Goal: Task Accomplishment & Management: Manage account settings

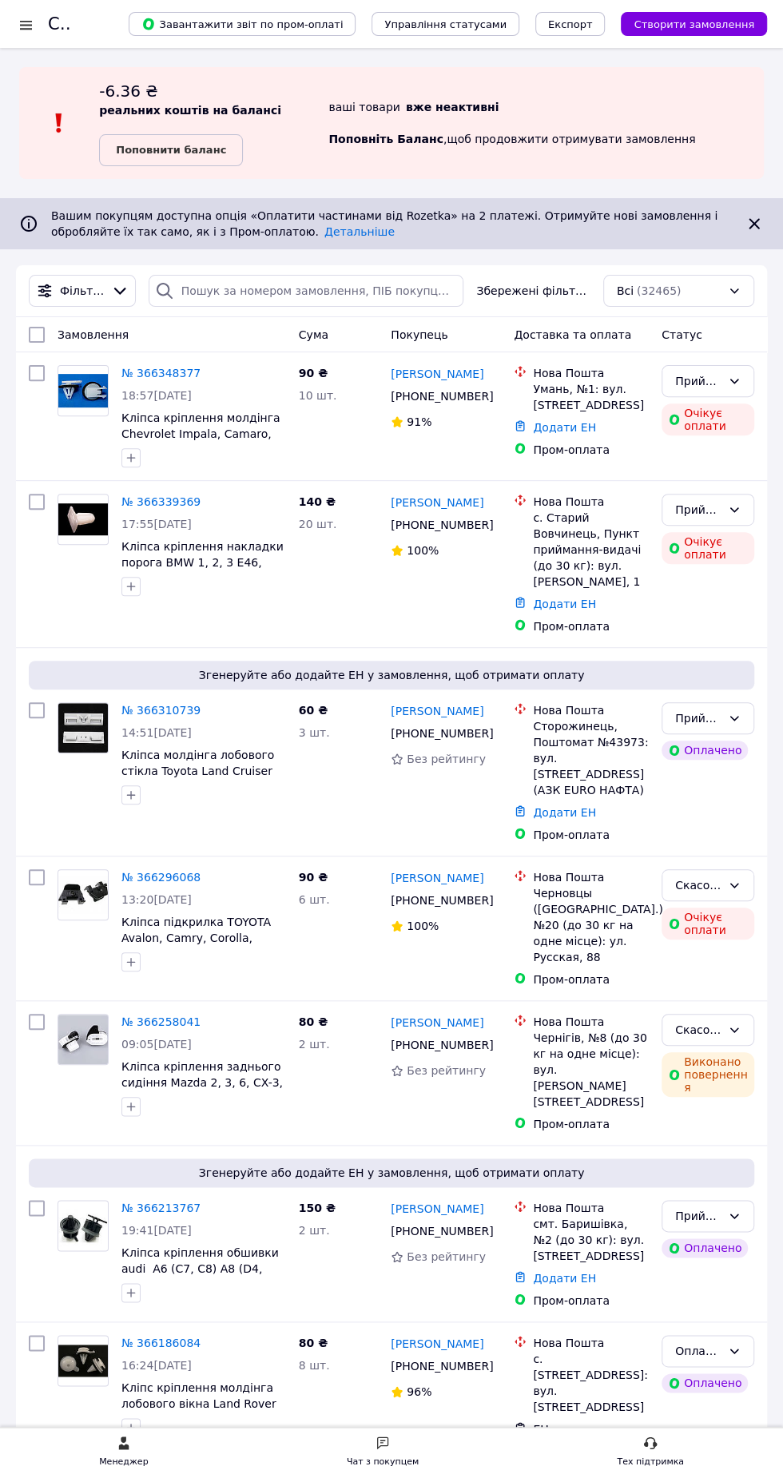
click at [192, 337] on div "Замовлення" at bounding box center [171, 334] width 241 height 29
click at [205, 344] on div "Замовлення" at bounding box center [171, 334] width 241 height 29
click at [180, 374] on link "№ 366348377" at bounding box center [160, 373] width 79 height 13
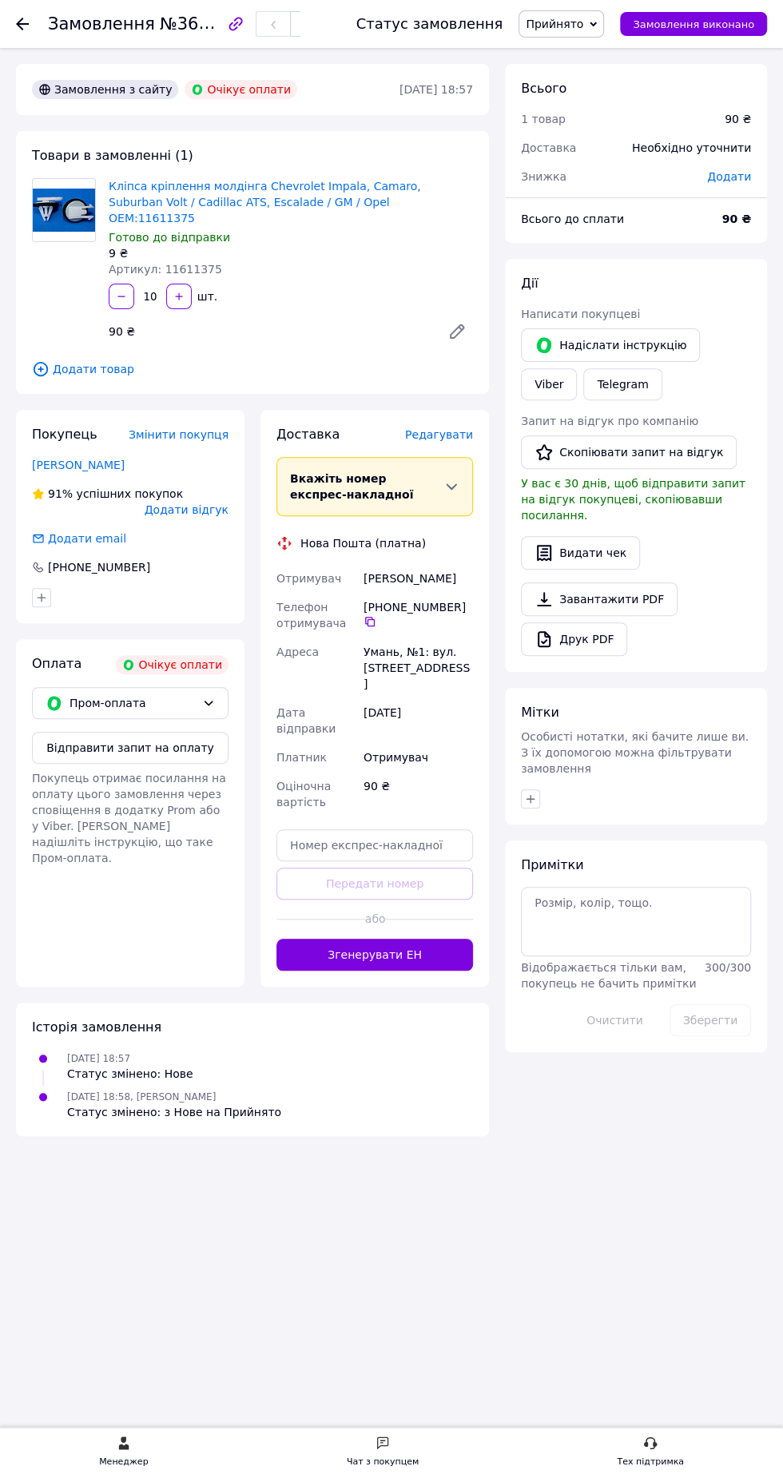
click at [205, 732] on button "Відправити запит на оплату" at bounding box center [130, 748] width 197 height 32
click at [125, 459] on link "Балановський Роман" at bounding box center [78, 465] width 93 height 13
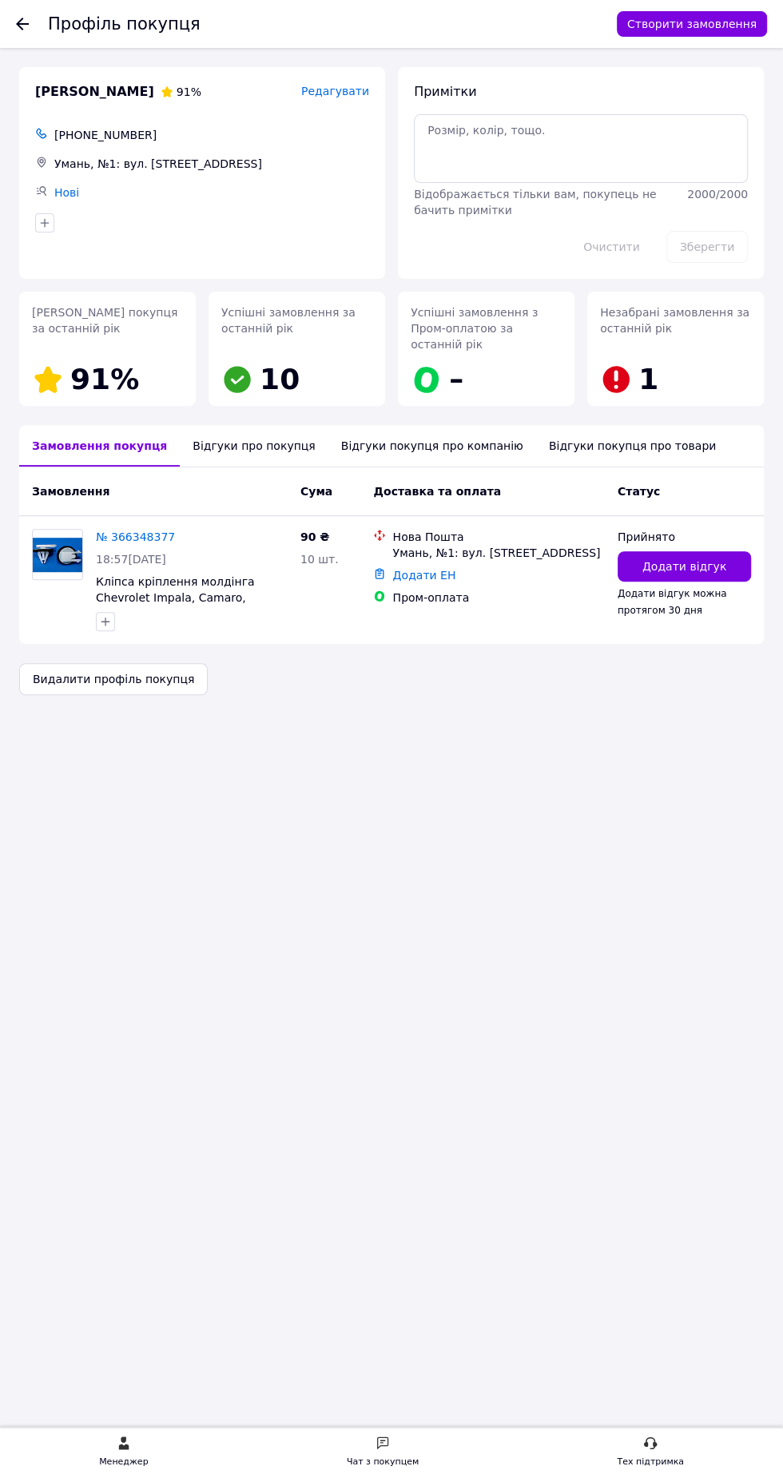
click at [254, 429] on div "Відгуки про покупця" at bounding box center [254, 446] width 148 height 42
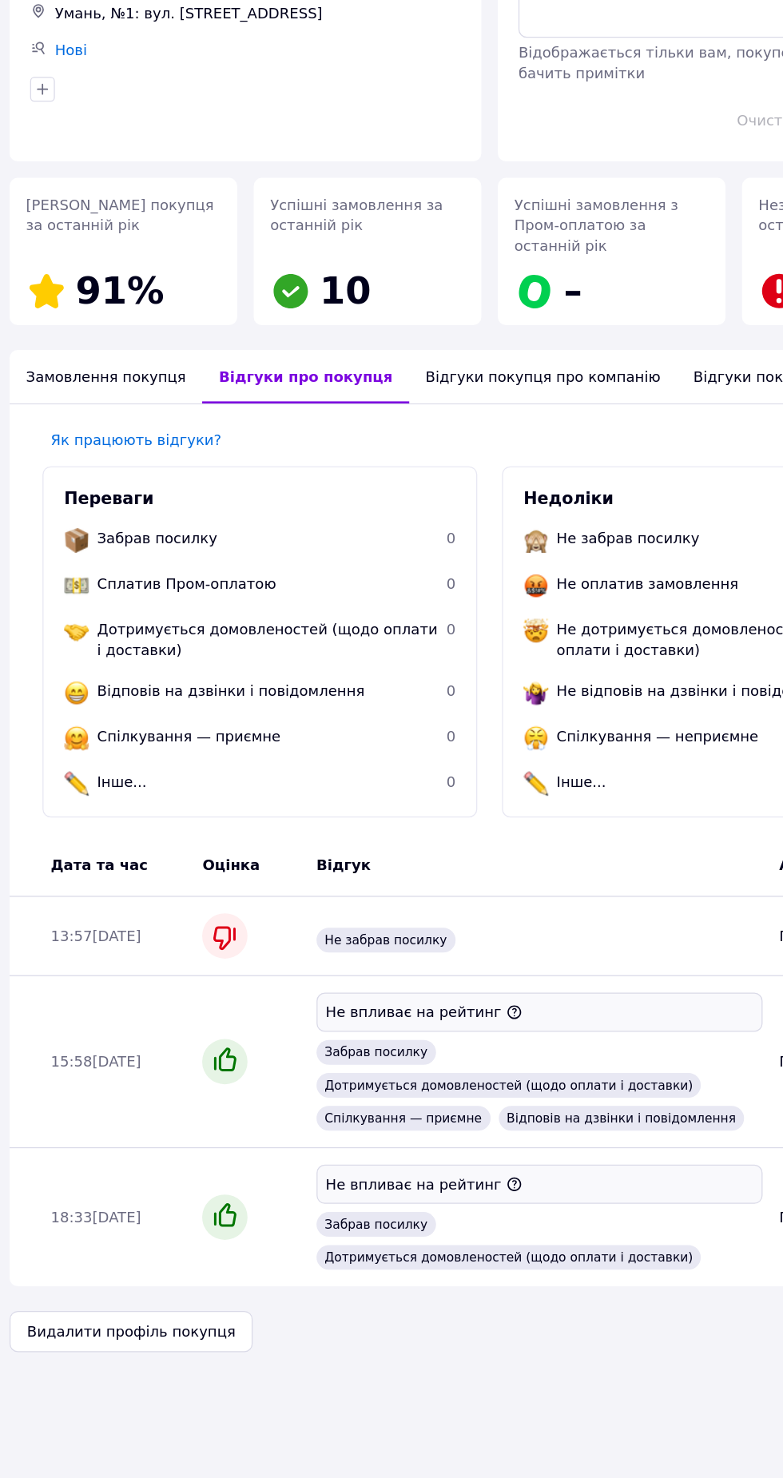
scroll to position [157, 0]
